Goal: Task Accomplishment & Management: Manage account settings

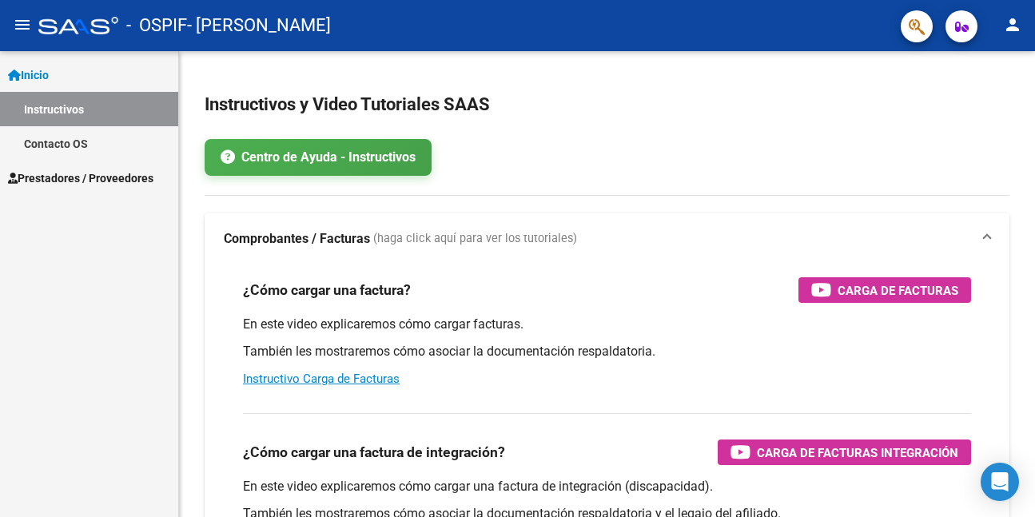
click at [97, 174] on span "Prestadores / Proveedores" at bounding box center [80, 178] width 145 height 18
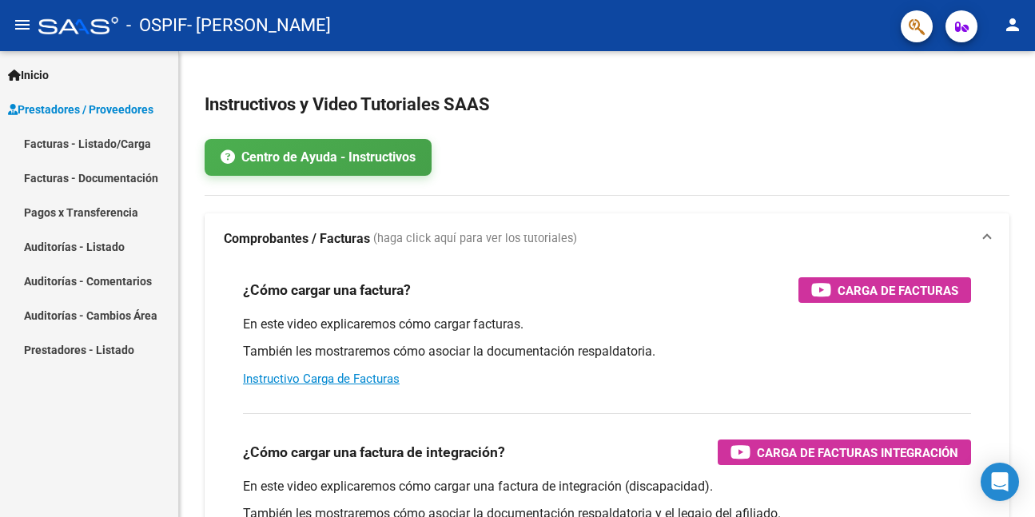
click at [110, 142] on link "Facturas - Listado/Carga" at bounding box center [89, 143] width 178 height 34
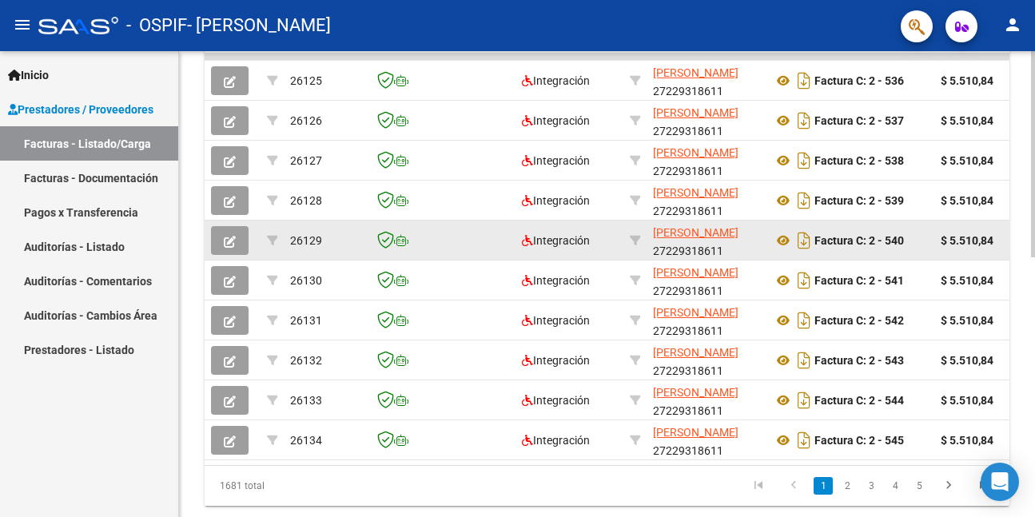
scroll to position [560, 0]
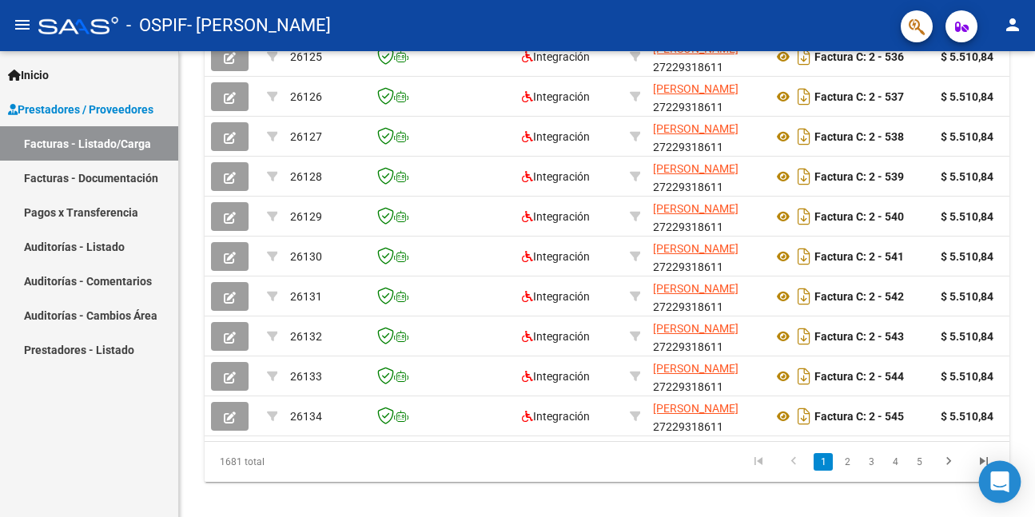
click at [979, 475] on body "menu - OSPIF - MAIDANA ROMINA [PERSON_NAME] person Inicio Instructivos Contacto…" at bounding box center [517, 258] width 1035 height 517
click at [978, 468] on icon "go to last page" at bounding box center [984, 463] width 21 height 19
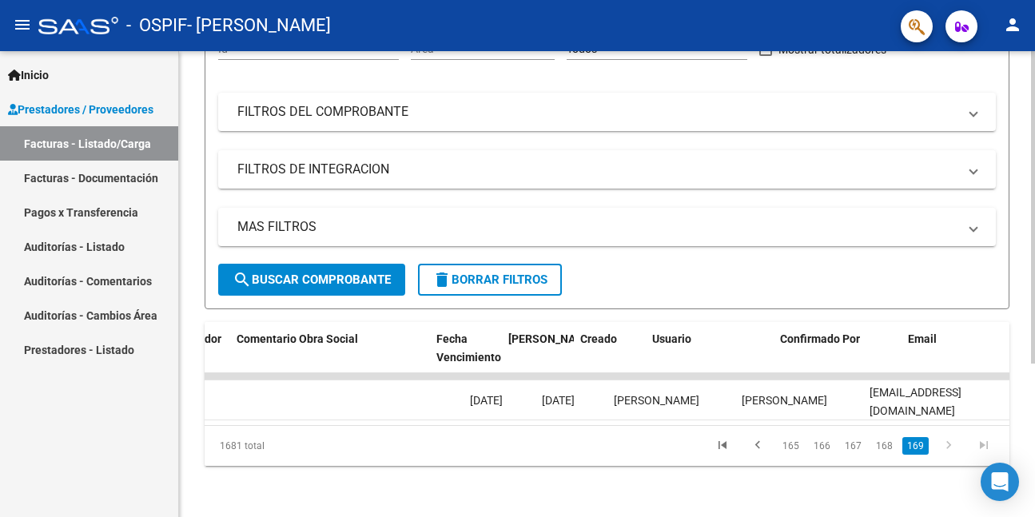
scroll to position [0, 2565]
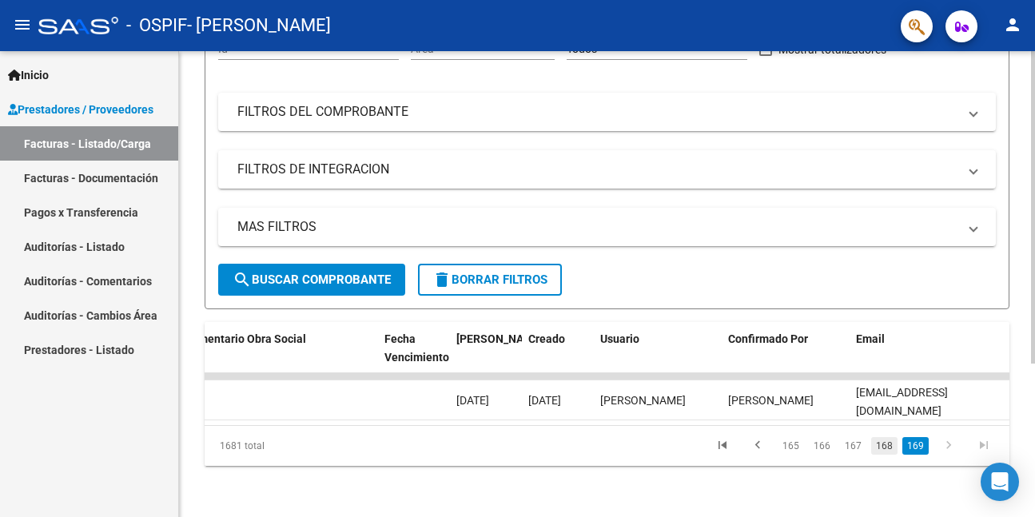
click at [886, 448] on link "168" at bounding box center [884, 446] width 26 height 18
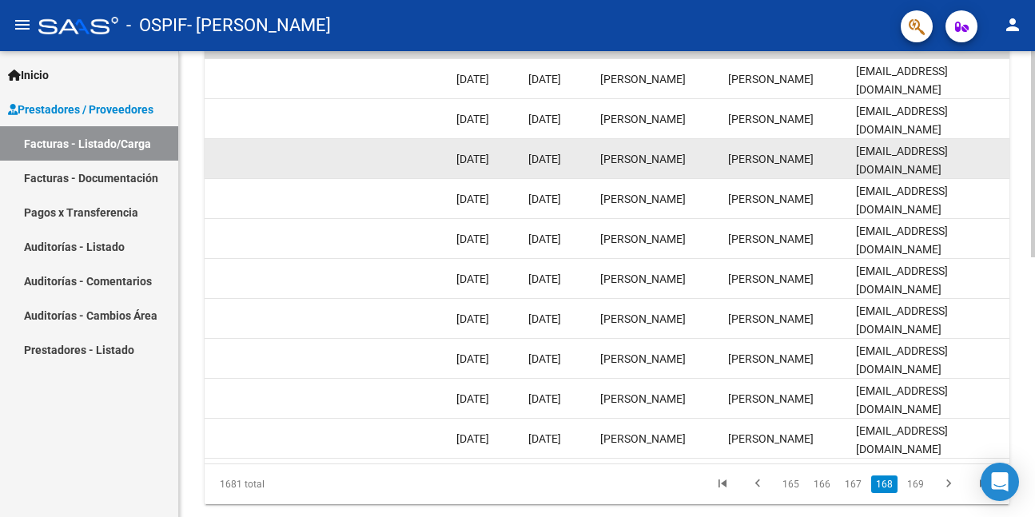
scroll to position [548, 0]
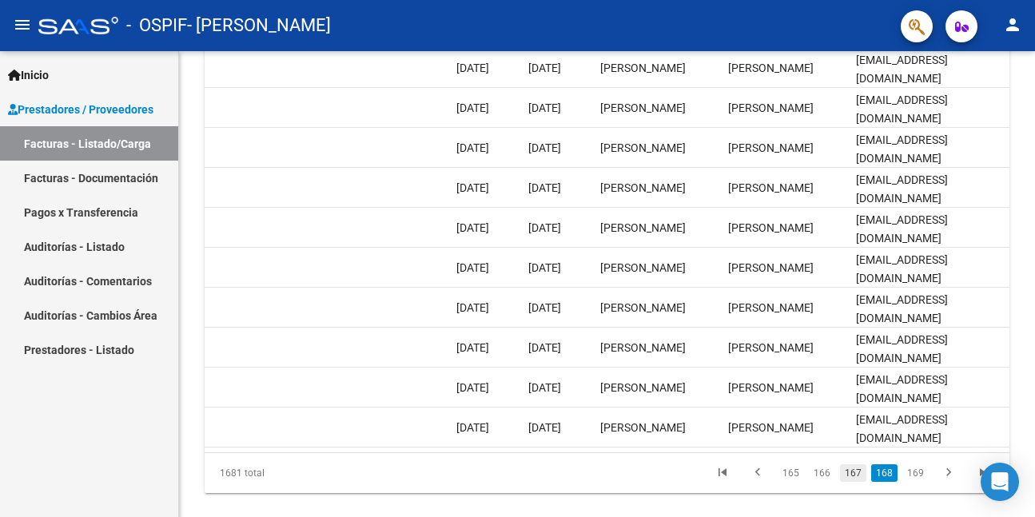
click at [852, 482] on link "167" at bounding box center [853, 473] width 26 height 18
click at [823, 482] on link "166" at bounding box center [822, 473] width 26 height 18
click at [823, 482] on link "165" at bounding box center [822, 473] width 26 height 18
click at [819, 482] on link "164" at bounding box center [822, 473] width 26 height 18
click at [819, 482] on link "163" at bounding box center [822, 473] width 26 height 18
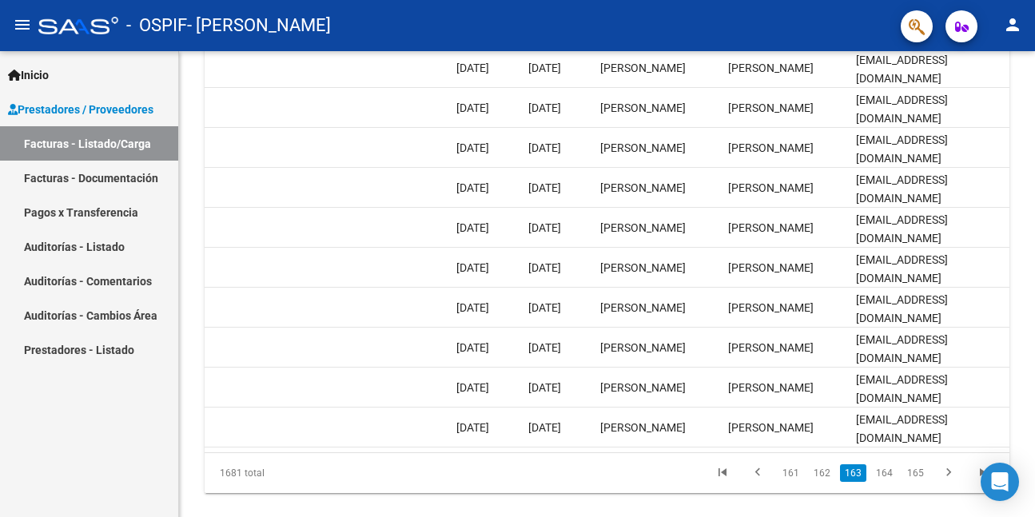
click at [819, 482] on link "162" at bounding box center [822, 473] width 26 height 18
